Goal: Task Accomplishment & Management: Manage account settings

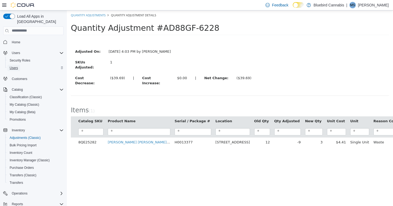
click at [15, 66] on span "Users" at bounding box center [14, 68] width 8 height 4
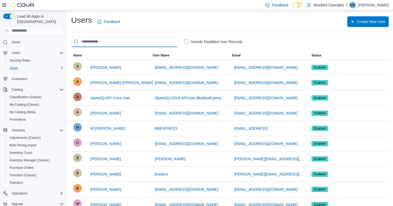
click at [142, 42] on input "search" at bounding box center [124, 41] width 107 height 11
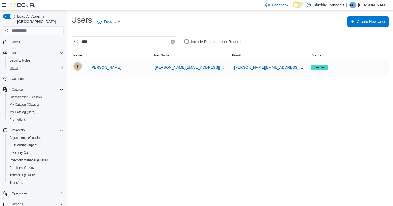
type input "****"
click at [110, 67] on span "[PERSON_NAME]" at bounding box center [105, 67] width 31 height 5
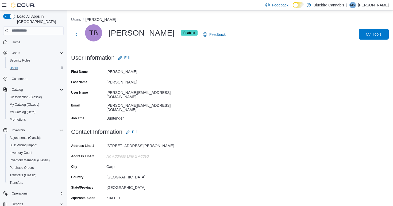
click at [369, 34] on icon "button" at bounding box center [368, 34] width 4 height 4
click at [366, 59] on span "Disable User" at bounding box center [366, 59] width 25 height 6
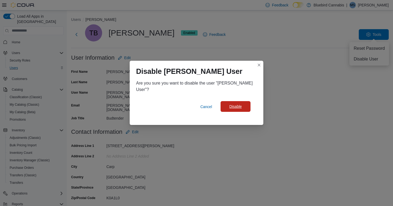
click at [233, 108] on span "Disable" at bounding box center [236, 106] width 13 height 5
